Goal: Task Accomplishment & Management: Use online tool/utility

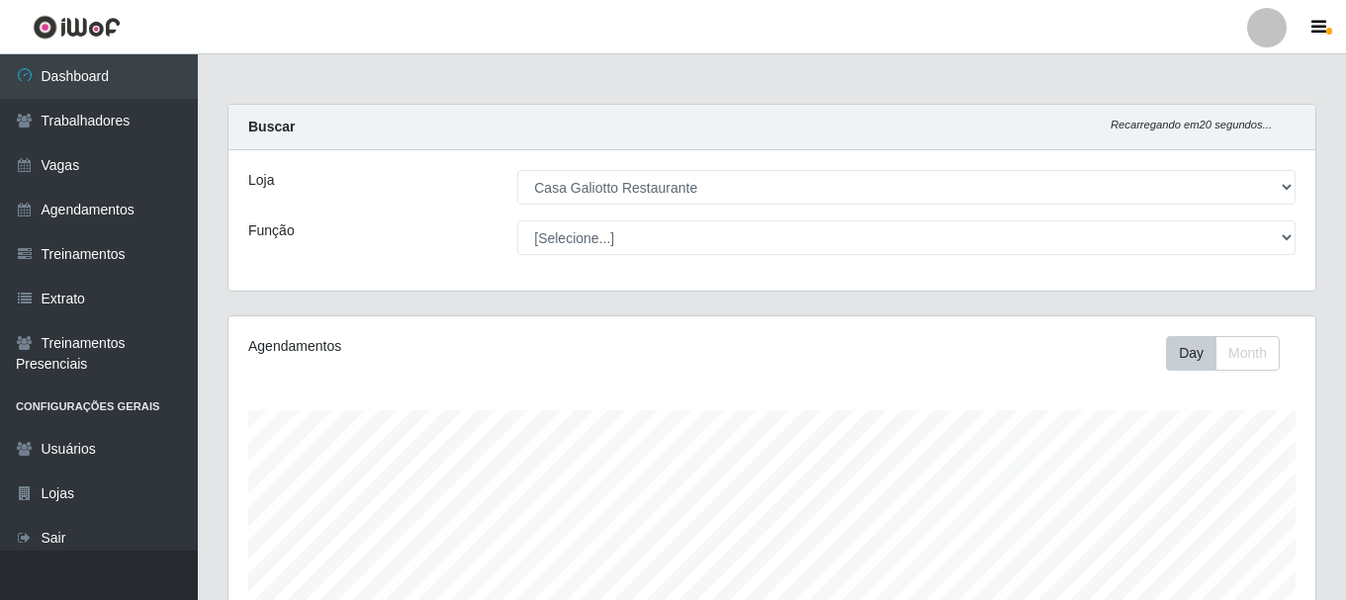
select select "279"
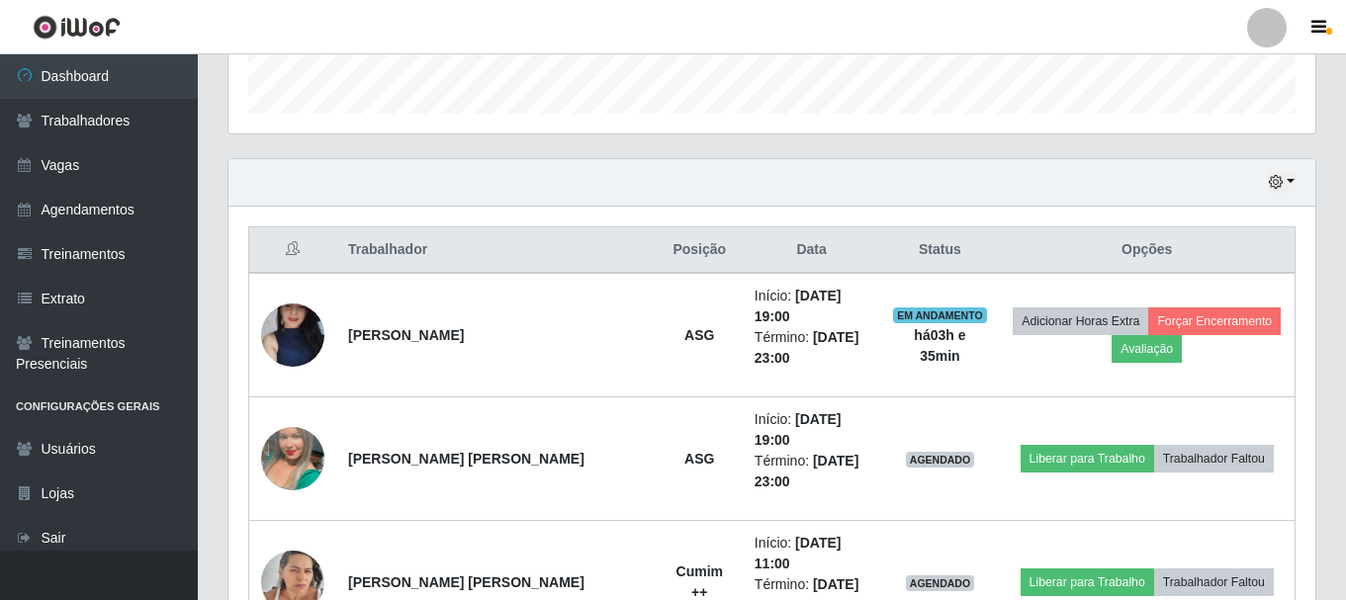
scroll to position [449, 0]
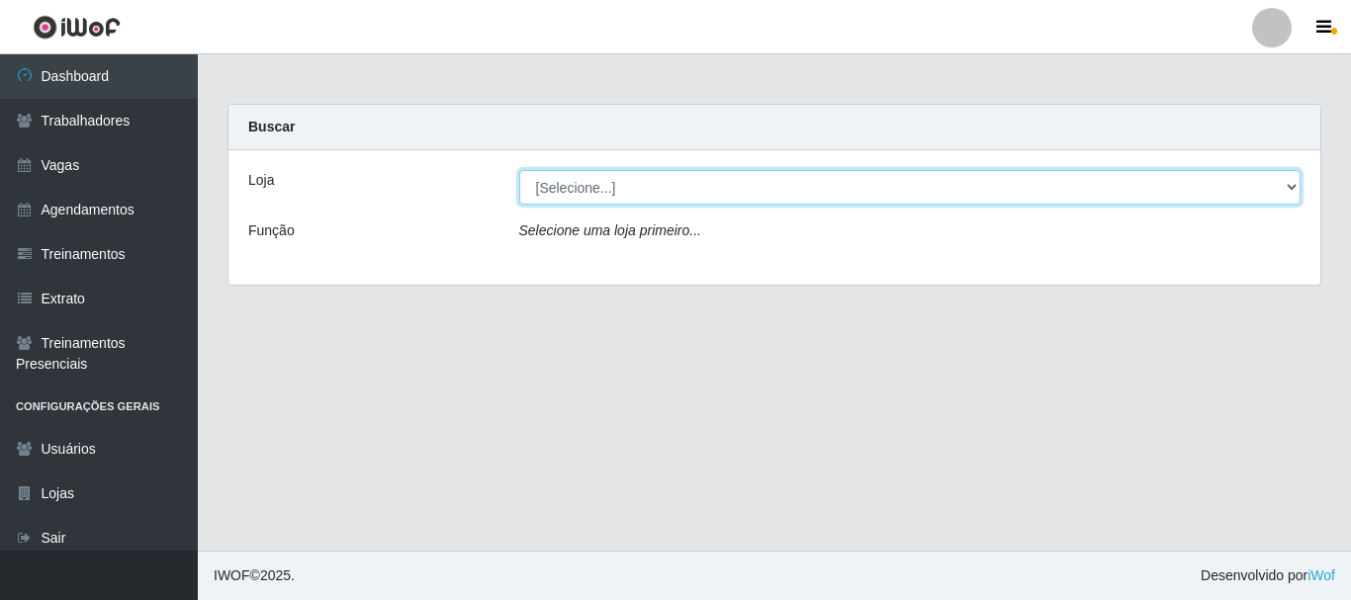
click at [808, 179] on select "[Selecione...] [GEOGRAPHIC_DATA]" at bounding box center [910, 187] width 782 height 35
select select "279"
click at [519, 170] on select "[Selecione...] [GEOGRAPHIC_DATA]" at bounding box center [910, 187] width 782 height 35
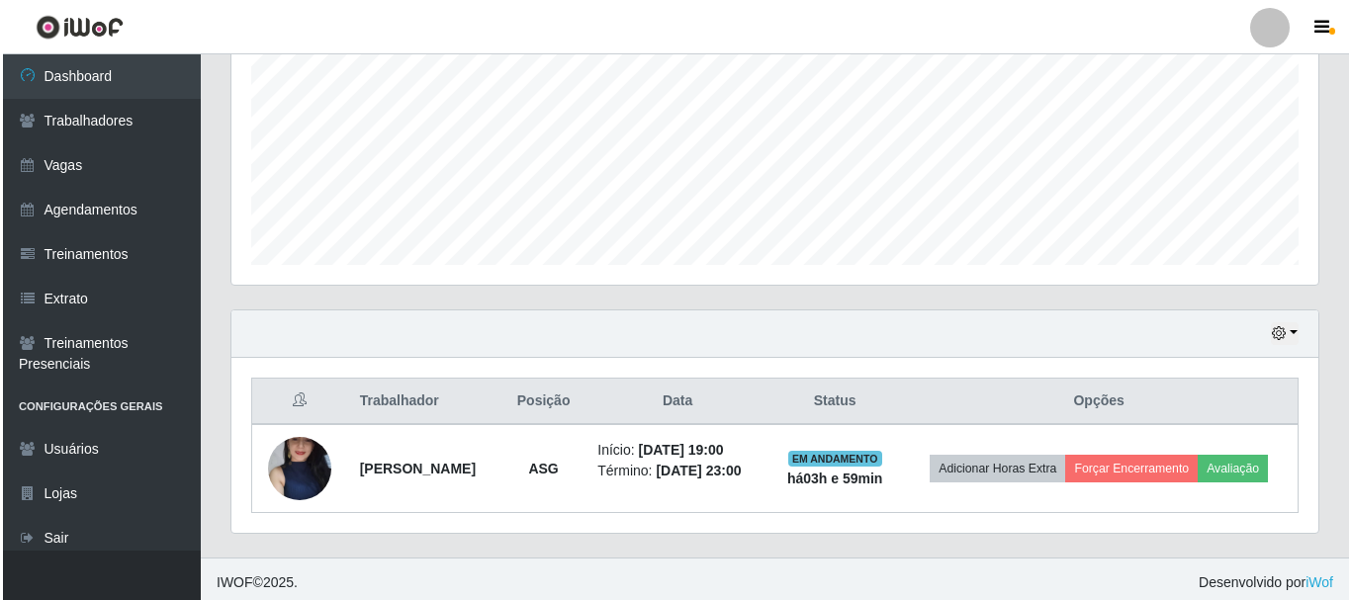
scroll to position [449, 0]
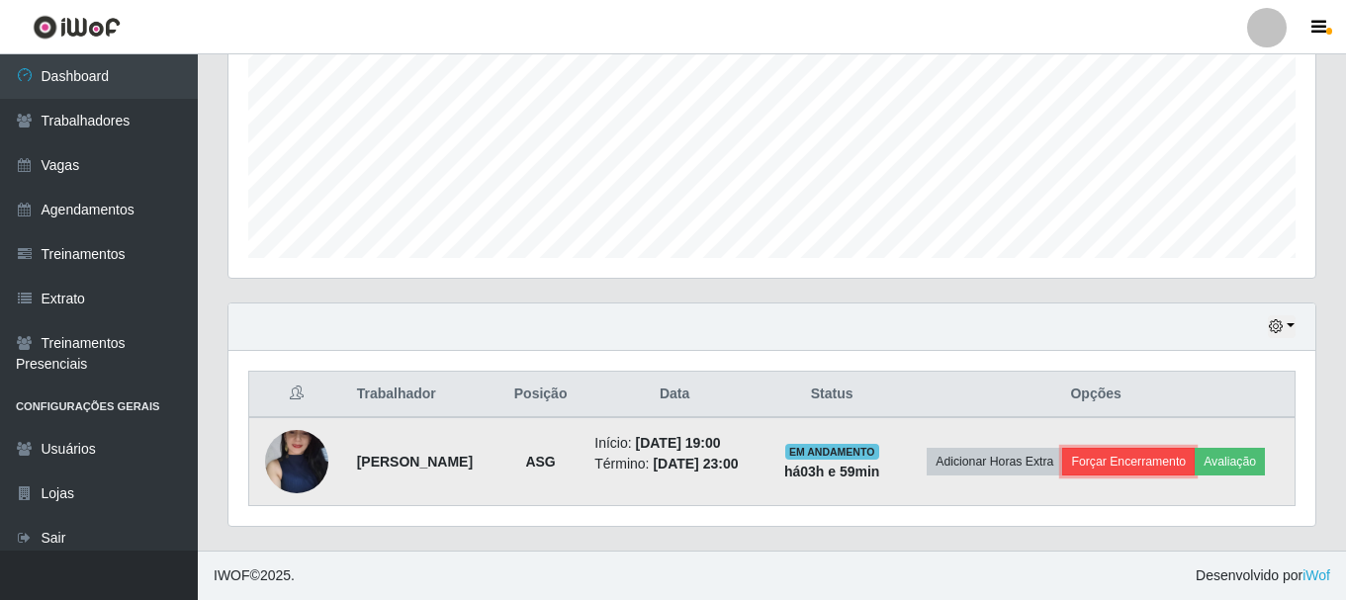
click at [1168, 464] on button "Forçar Encerramento" at bounding box center [1128, 462] width 132 height 28
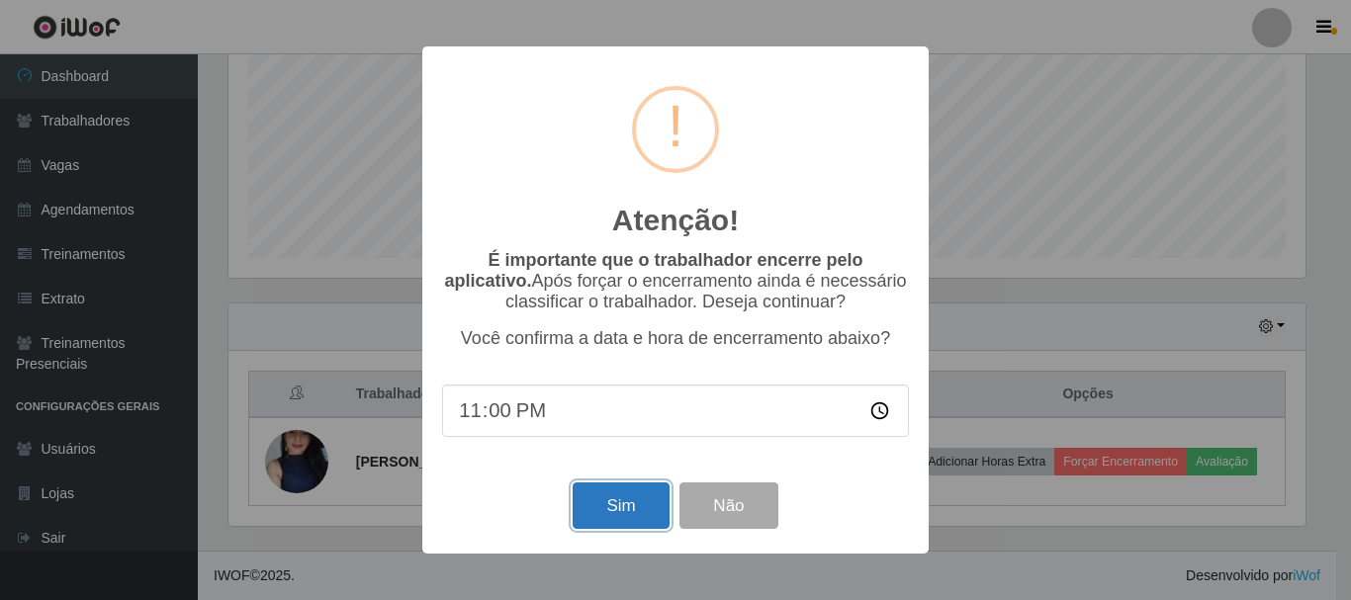
click at [602, 498] on button "Sim" at bounding box center [620, 506] width 96 height 46
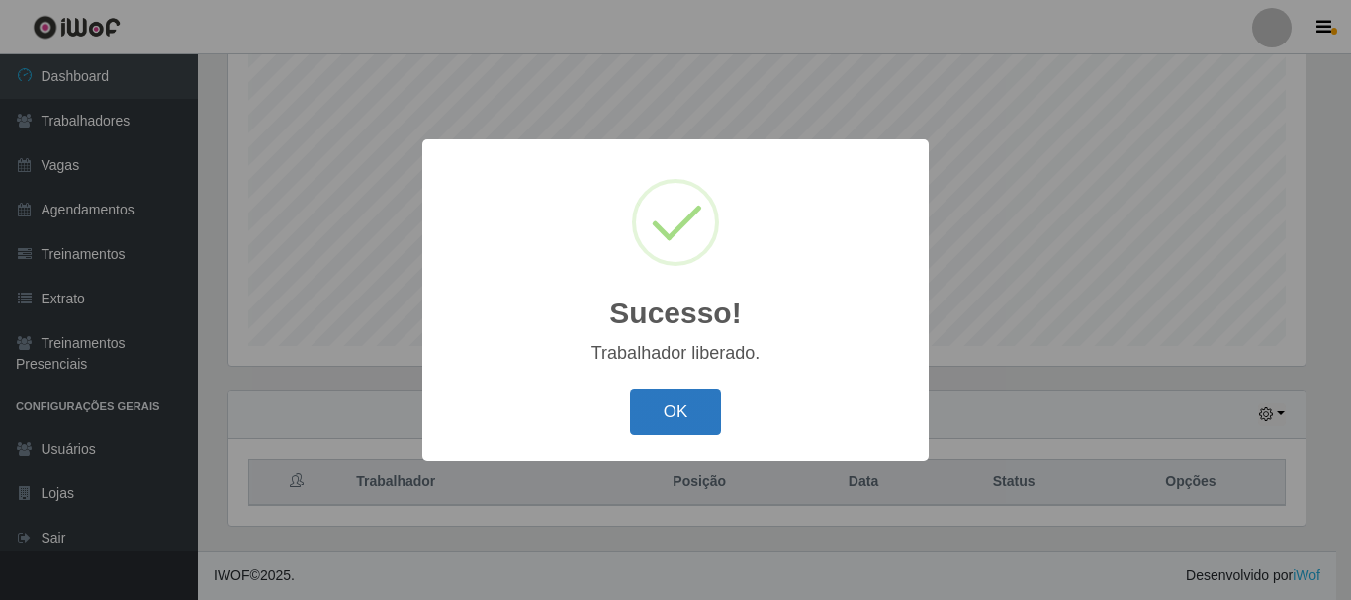
click at [657, 402] on button "OK" at bounding box center [676, 413] width 92 height 46
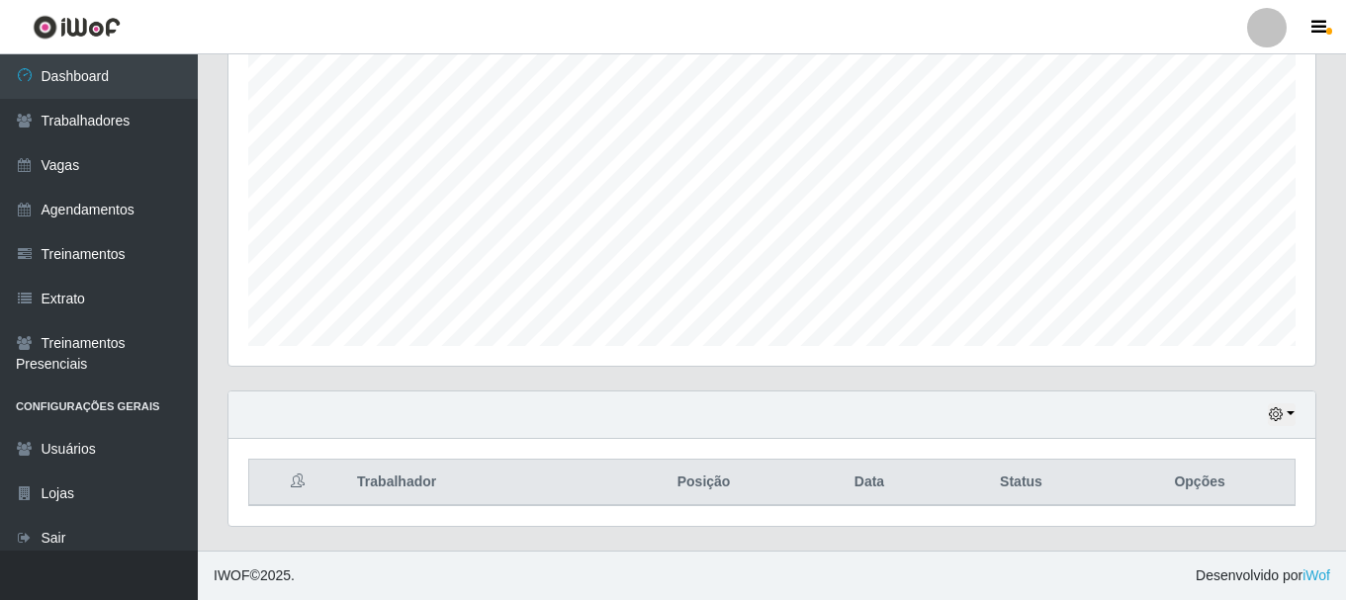
scroll to position [410, 1087]
